Goal: Information Seeking & Learning: Learn about a topic

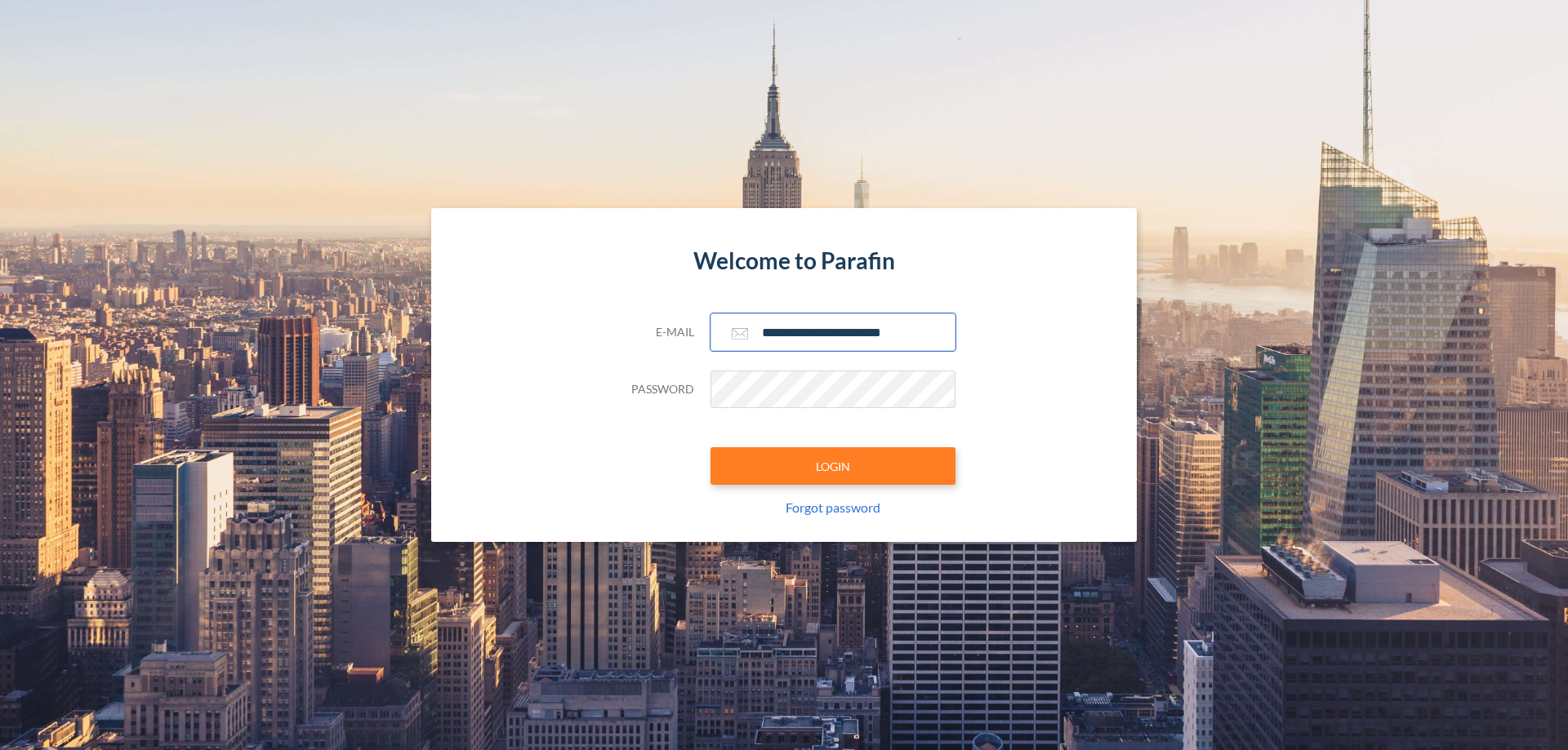
type input "**********"
click at [833, 466] on button "LOGIN" at bounding box center [833, 466] width 245 height 38
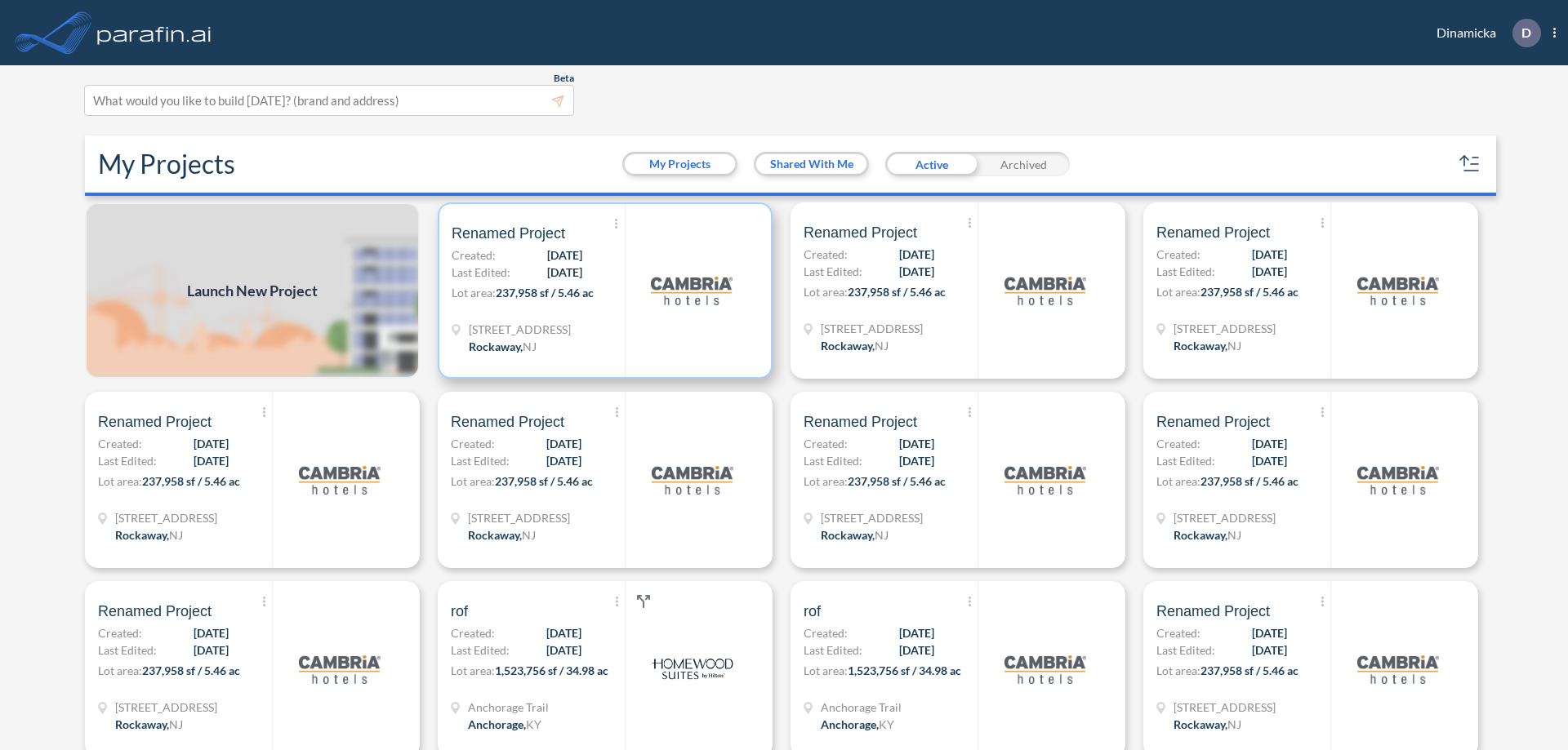
scroll to position [4, 0]
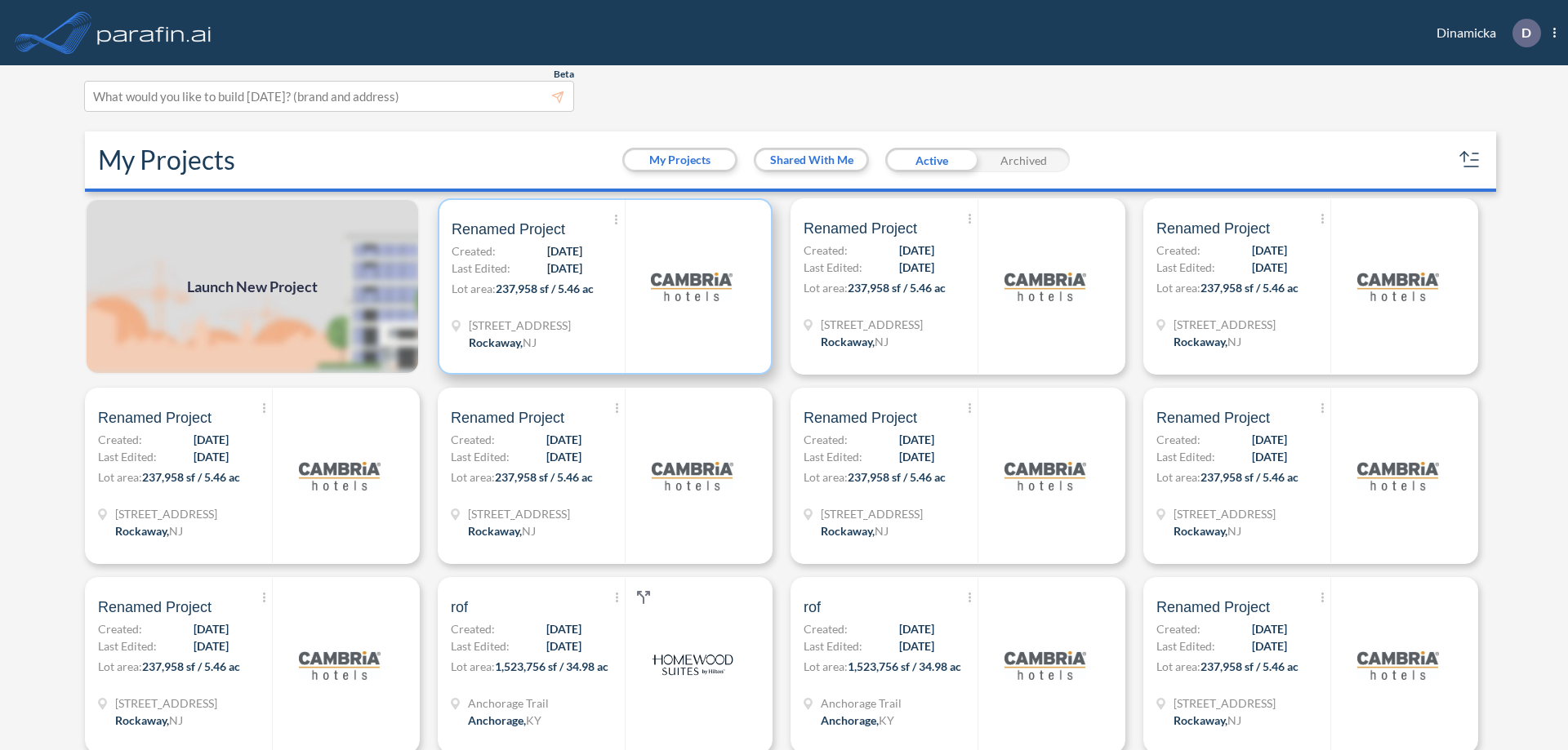
click at [602, 287] on p "Lot area: 237,958 sf / 5.46 ac" at bounding box center [538, 291] width 173 height 24
